Goal: Information Seeking & Learning: Stay updated

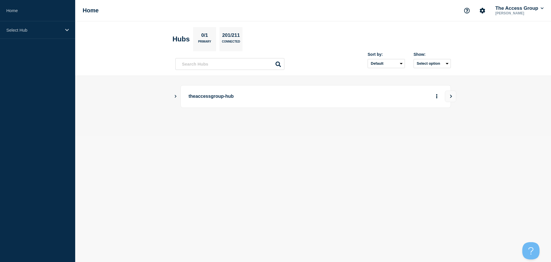
click at [175, 97] on icon "Show Connected Hubs" at bounding box center [176, 95] width 4 height 3
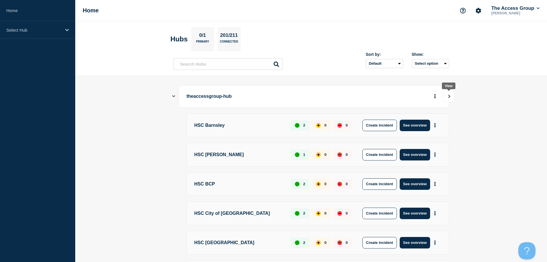
click at [449, 96] on icon "View" at bounding box center [450, 95] width 4 height 3
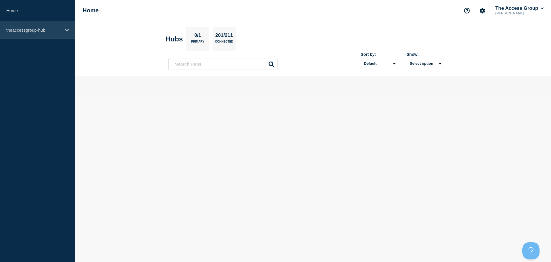
click at [69, 28] on div "theaccessgroup-hub" at bounding box center [37, 30] width 75 height 18
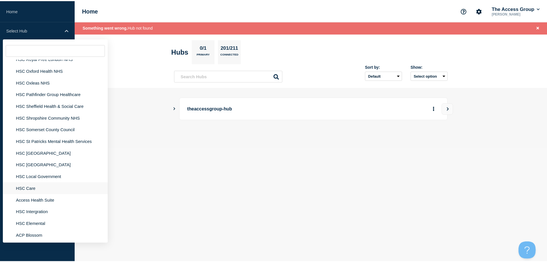
scroll to position [1312, 0]
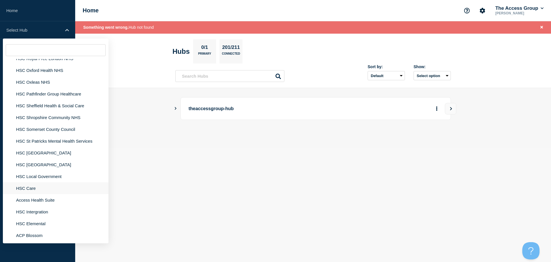
click at [39, 194] on li "HSC Care" at bounding box center [56, 200] width 106 height 12
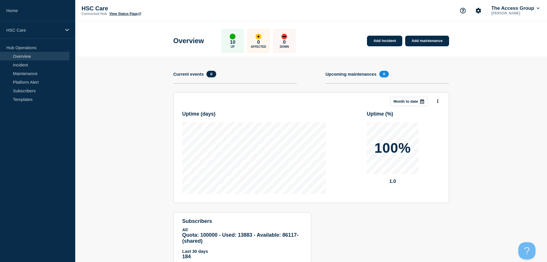
scroll to position [0, 0]
click at [122, 13] on link "View Status Page" at bounding box center [125, 13] width 32 height 4
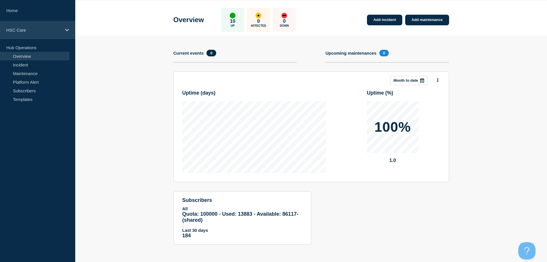
click at [59, 30] on p "HSC Care" at bounding box center [33, 30] width 55 height 5
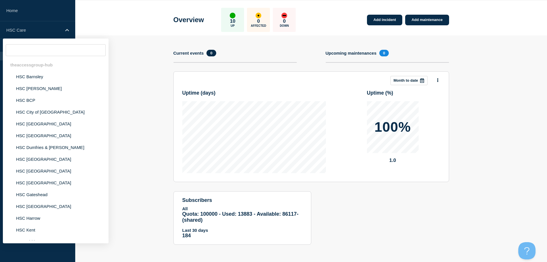
click at [152, 79] on section "Add incident Add maintenance Current events 0 Upcoming maintenances 0 This mont…" at bounding box center [311, 144] width 472 height 218
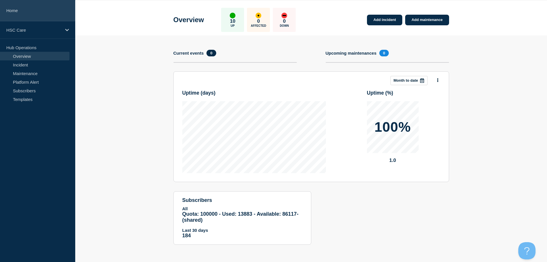
click at [28, 13] on link "Home" at bounding box center [37, 10] width 75 height 21
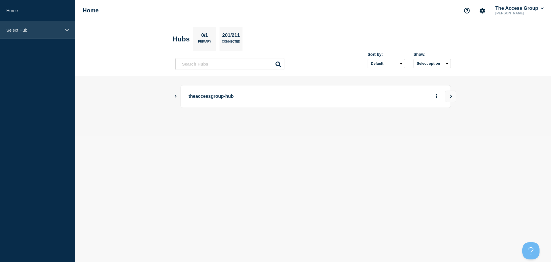
click at [48, 30] on p "Select Hub" at bounding box center [33, 30] width 55 height 5
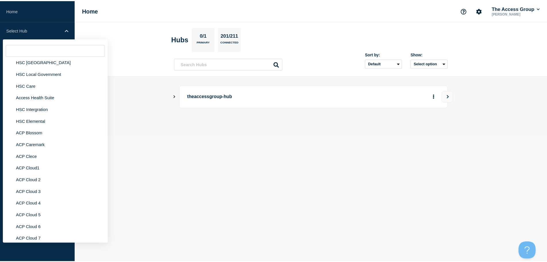
scroll to position [1414, 0]
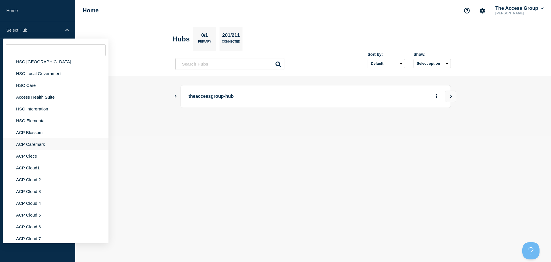
click at [40, 150] on li "ACP Caremark" at bounding box center [56, 156] width 106 height 12
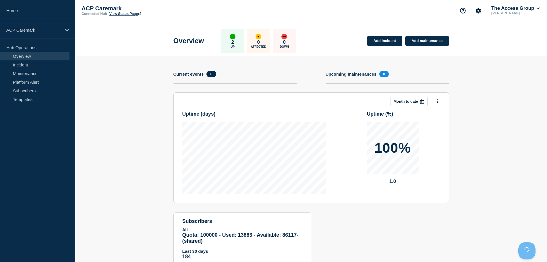
click at [138, 139] on section "Add incident Add maintenance Current events 0 Upcoming maintenances 0 This mont…" at bounding box center [311, 165] width 472 height 218
click at [18, 14] on link "Home" at bounding box center [37, 10] width 75 height 21
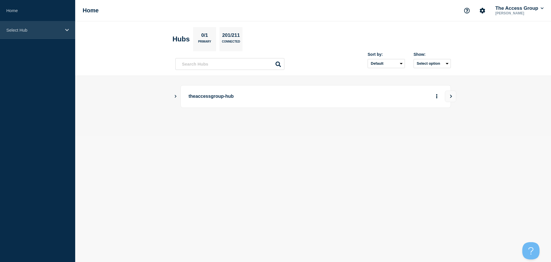
click at [41, 35] on div "Select Hub" at bounding box center [37, 30] width 75 height 18
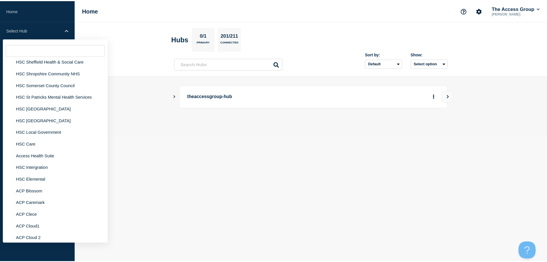
scroll to position [1354, 0]
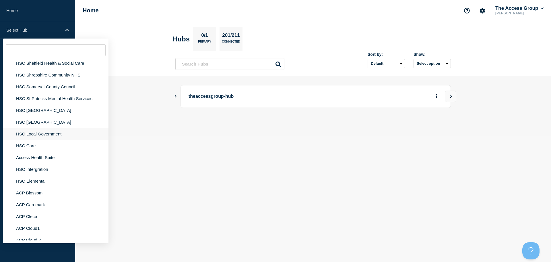
click at [35, 140] on li "HSC Local Government" at bounding box center [56, 146] width 106 height 12
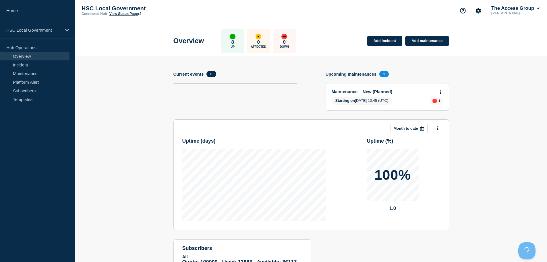
click at [120, 14] on link "View Status Page" at bounding box center [125, 14] width 32 height 4
